Goal: Navigation & Orientation: Find specific page/section

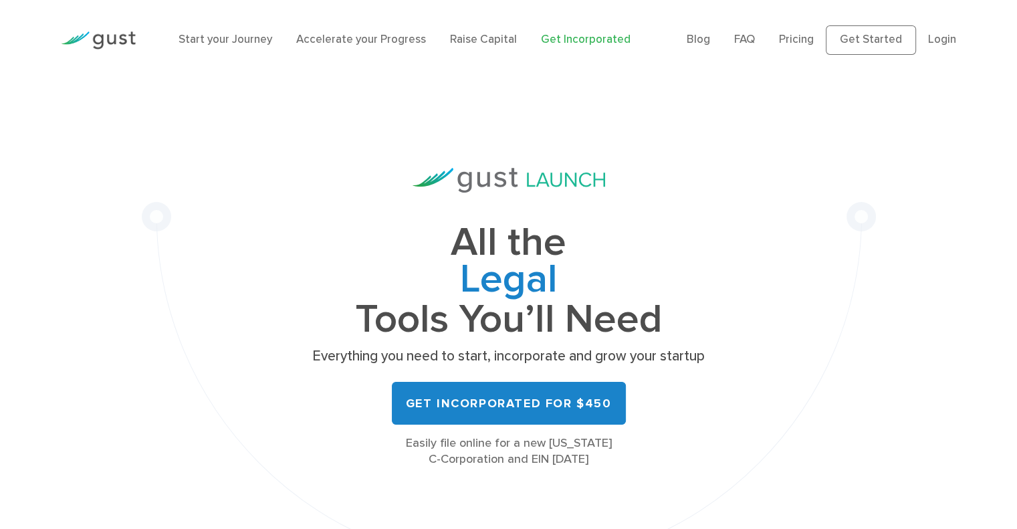
click at [920, 37] on ul "Blog FAQ Pricing Get Started Login Login" at bounding box center [822, 39] width 270 height 29
click at [945, 36] on link "Login" at bounding box center [942, 39] width 28 height 13
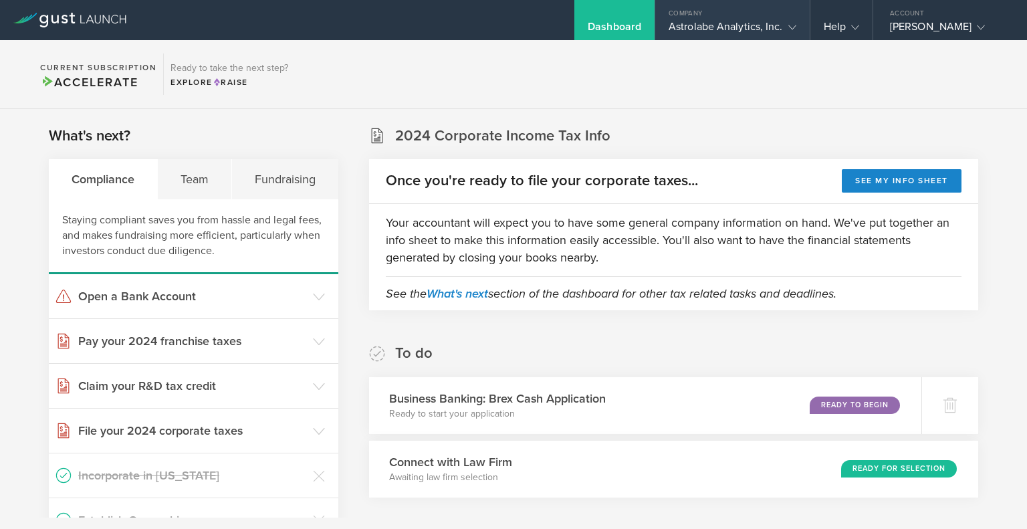
click at [714, 24] on div "Astrolabe Analytics, Inc." at bounding box center [733, 30] width 128 height 20
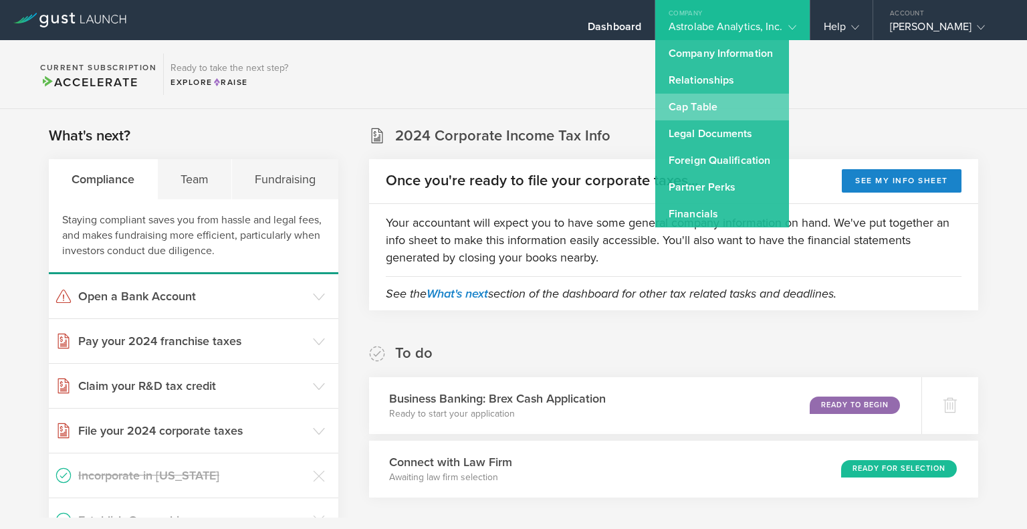
click at [690, 103] on link "Cap Table" at bounding box center [723, 107] width 134 height 27
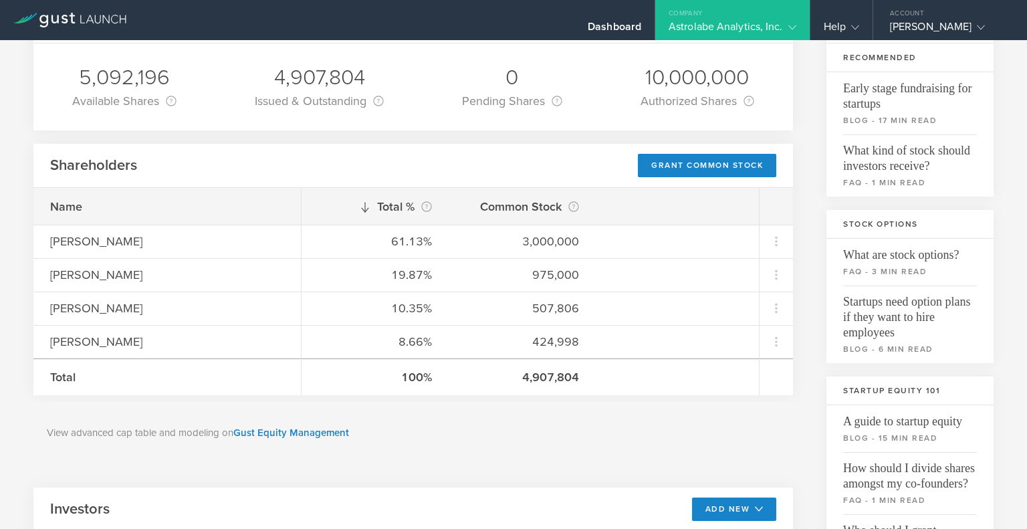
scroll to position [134, 0]
